Goal: Task Accomplishment & Management: Manage account settings

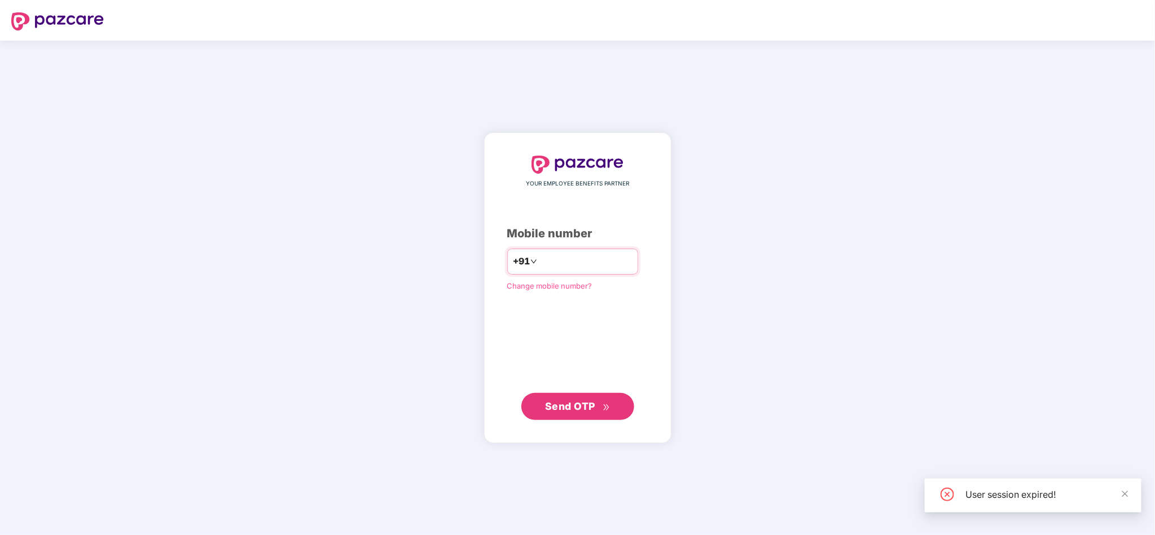
click at [591, 268] on input "number" at bounding box center [585, 262] width 93 height 18
type input "**********"
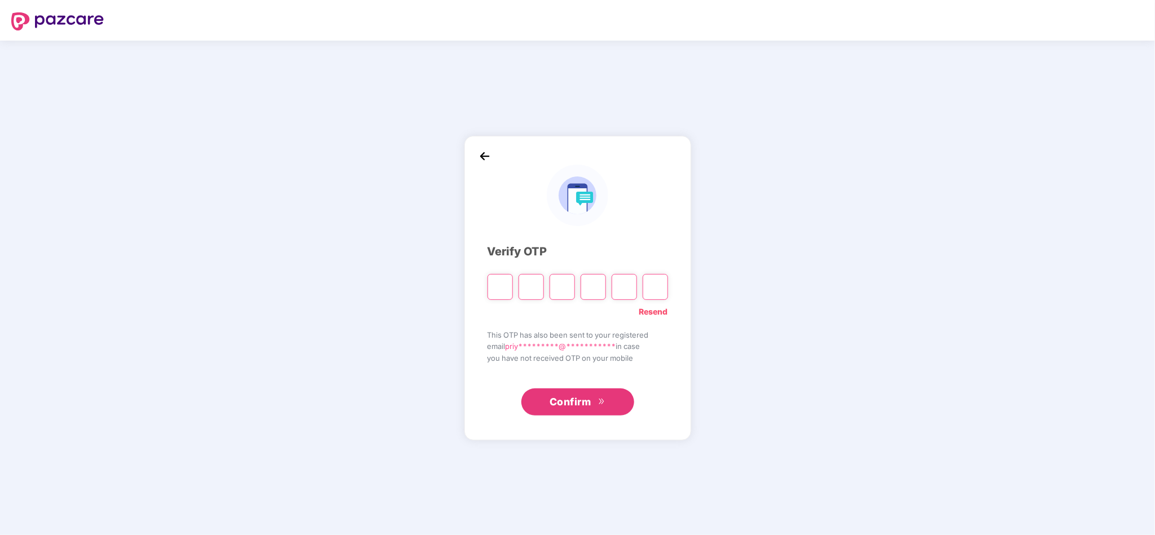
paste input "*"
type input "*"
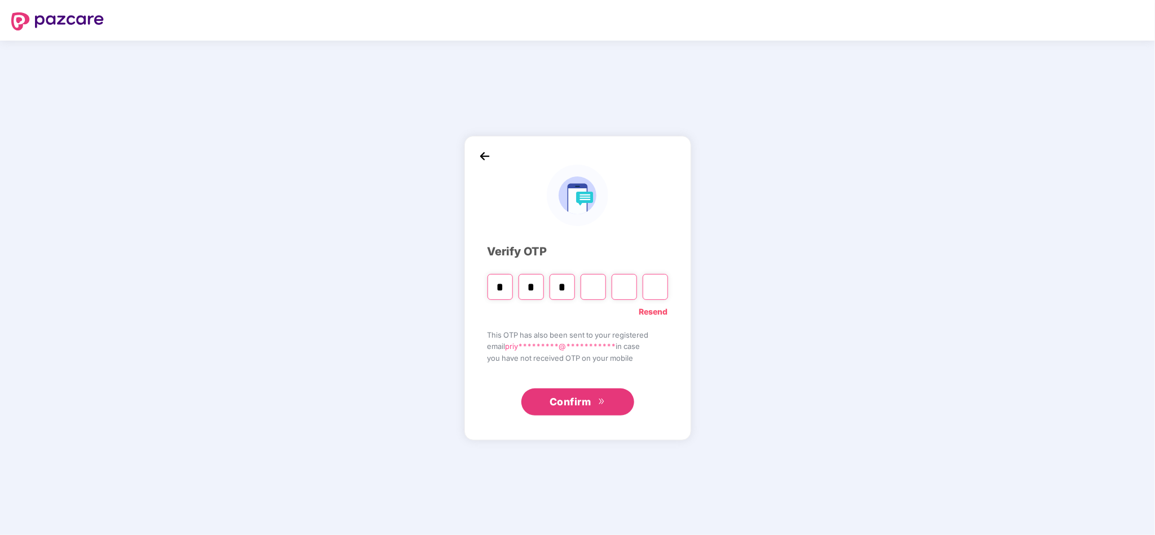
type input "*"
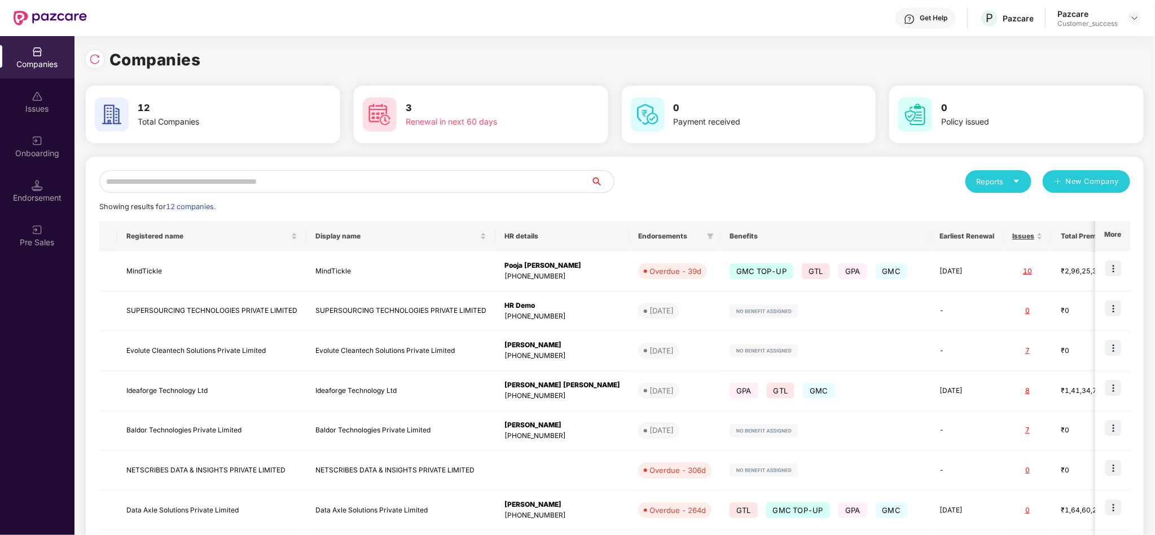
click at [344, 186] on input "text" at bounding box center [345, 181] width 492 height 23
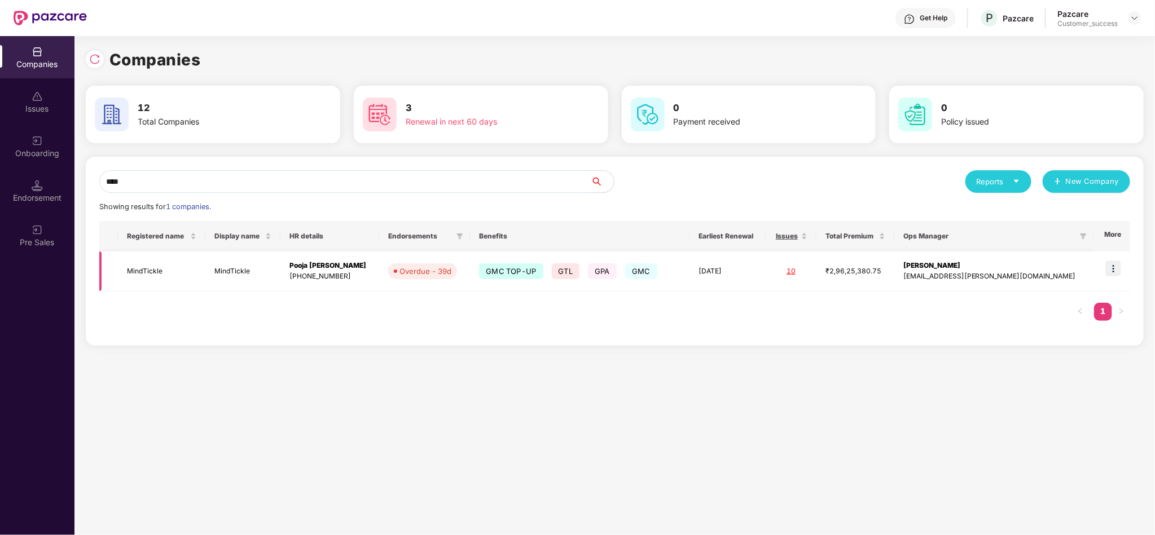
type input "****"
click at [1112, 267] on img at bounding box center [1113, 269] width 16 height 16
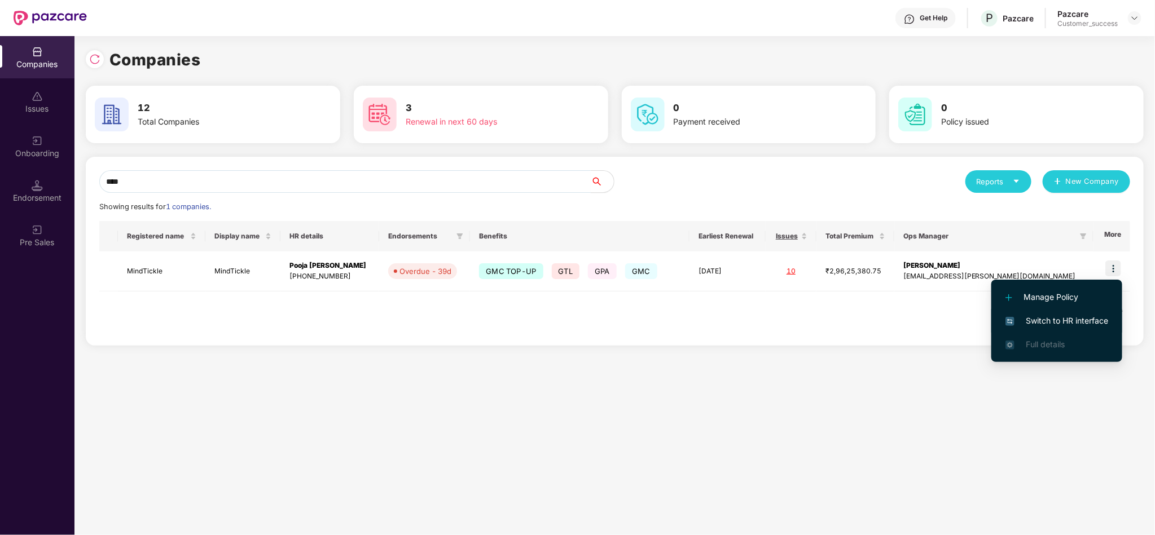
click at [1040, 322] on span "Switch to HR interface" at bounding box center [1056, 321] width 103 height 12
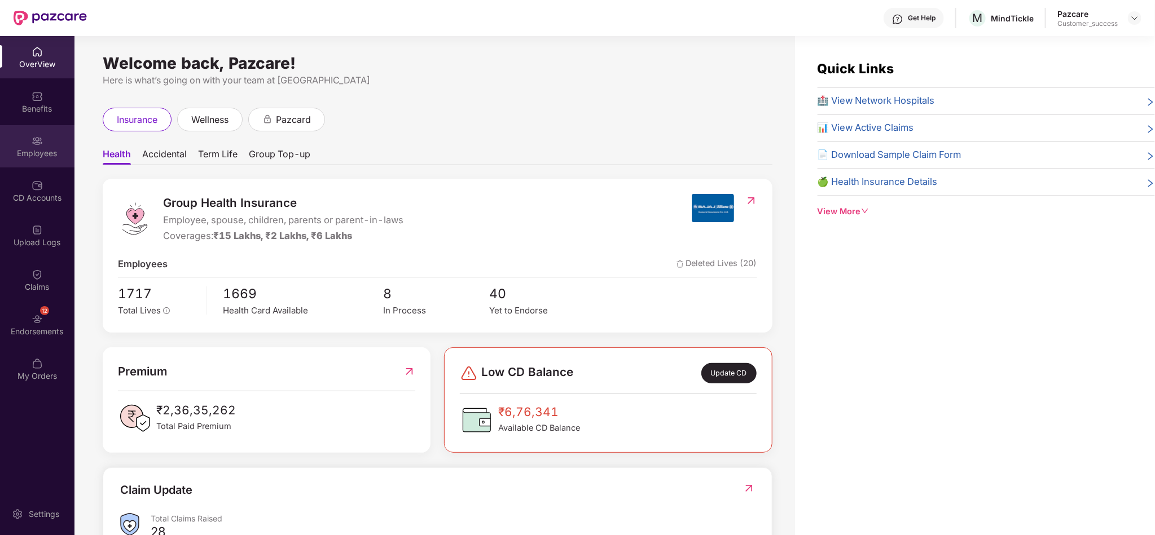
click at [45, 137] on div "Employees" at bounding box center [37, 146] width 74 height 42
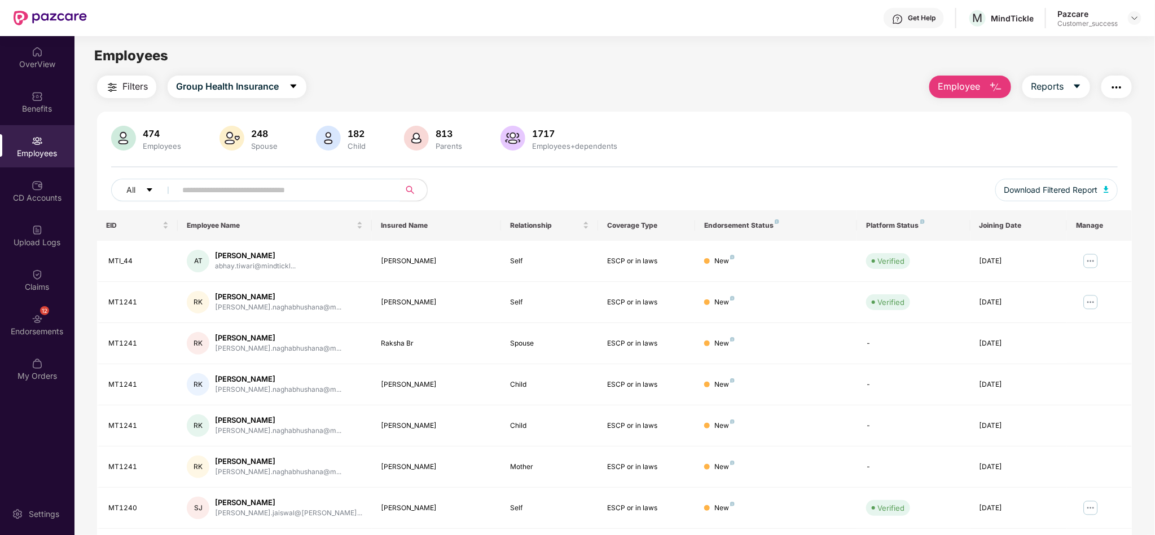
click at [223, 197] on input "text" at bounding box center [283, 190] width 203 height 17
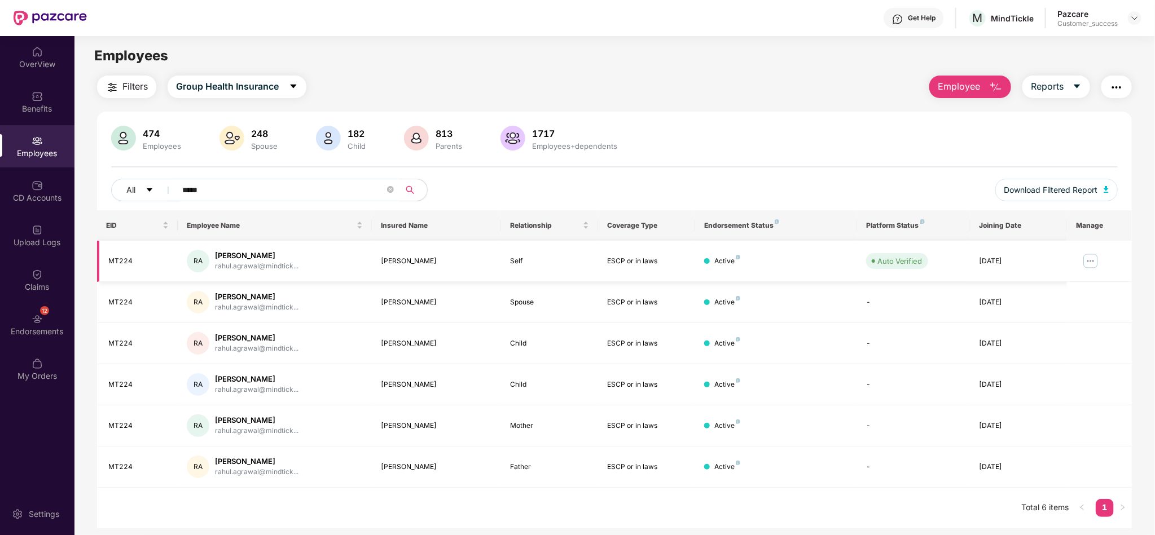
type input "*****"
click at [1093, 258] on img at bounding box center [1090, 261] width 18 height 18
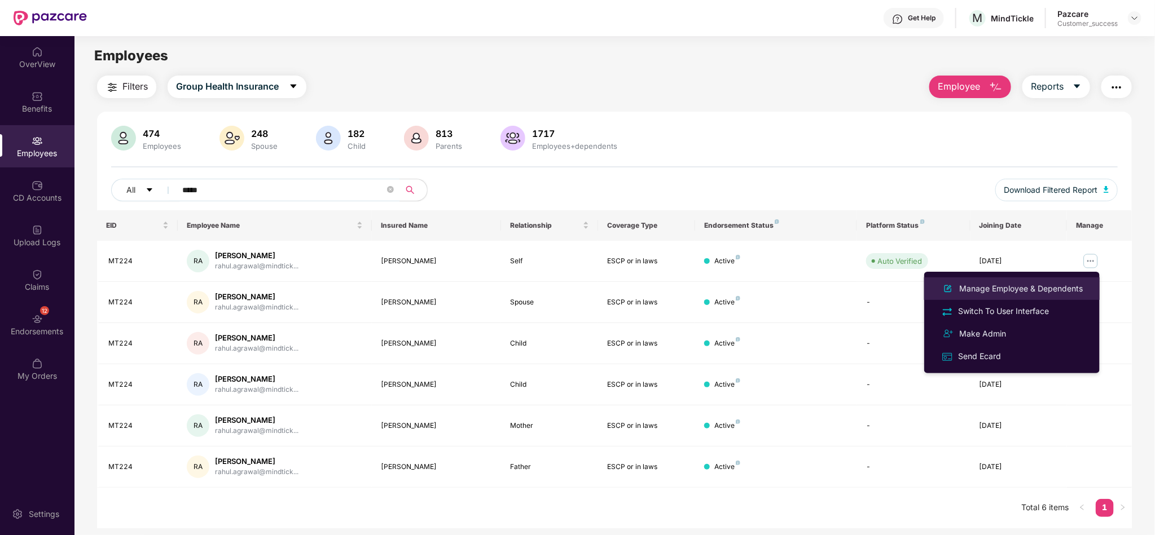
click at [1063, 286] on div "Manage Employee & Dependents" at bounding box center [1021, 289] width 128 height 12
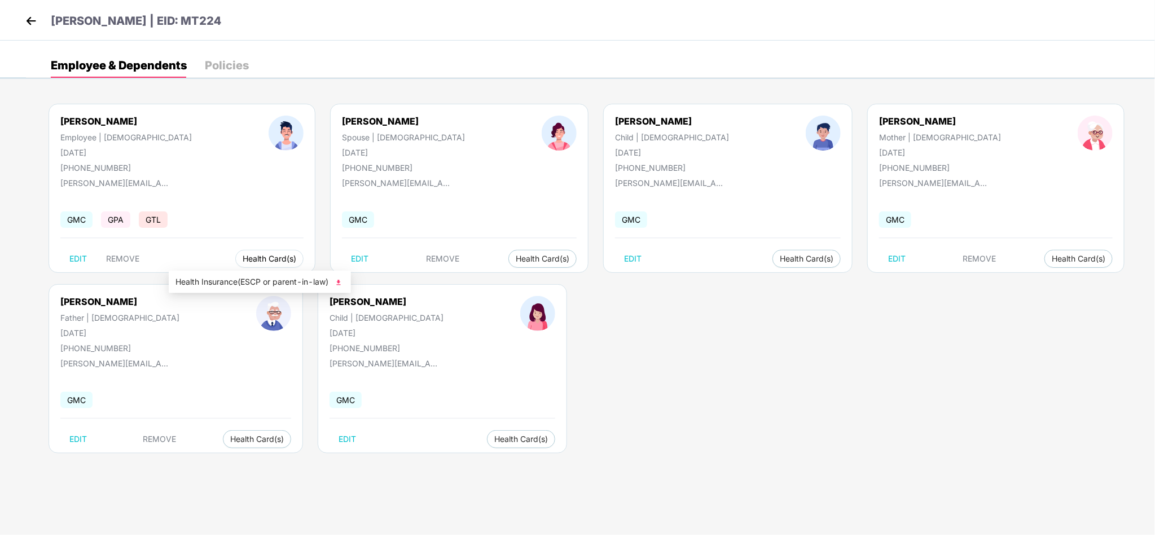
click at [243, 262] on span "Health Card(s)" at bounding box center [270, 259] width 54 height 6
click at [224, 278] on span "Health Insurance(ESCP or parent-in-law)" at bounding box center [259, 282] width 169 height 12
click at [424, 278] on span "Health Insurance(ESCP or parent-in-law)" at bounding box center [476, 282] width 169 height 12
click at [494, 437] on span "Health Card(s)" at bounding box center [521, 440] width 54 height 6
click at [450, 461] on span "Health Insurance(ESCP or parent-in-law)" at bounding box center [482, 462] width 169 height 12
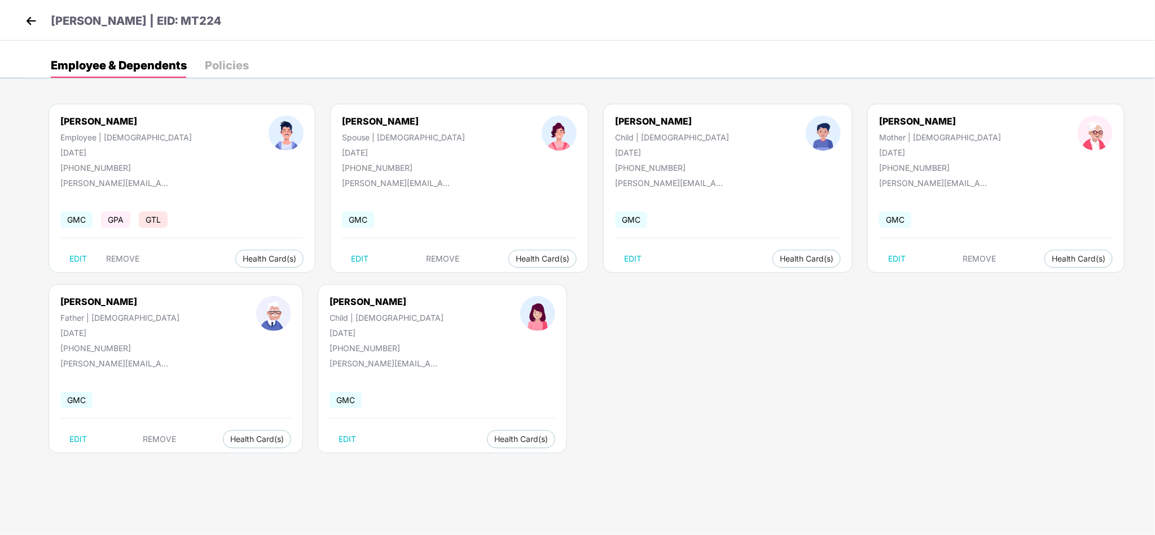
click at [23, 20] on img at bounding box center [31, 20] width 17 height 17
